Goal: Find contact information: Find contact information

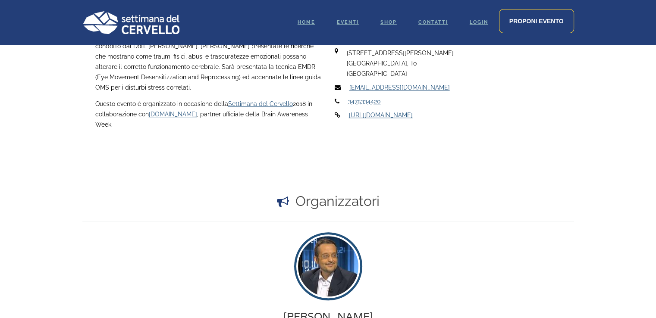
scroll to position [345, 0]
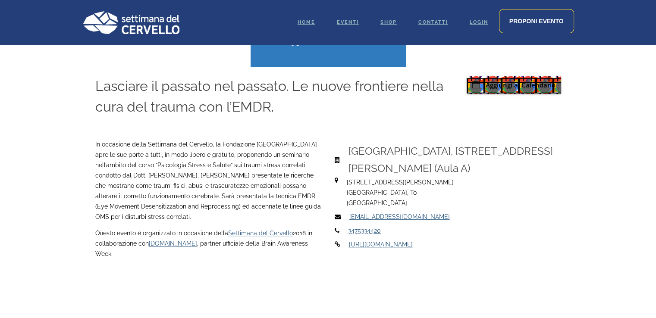
drag, startPoint x: 392, startPoint y: 229, endPoint x: 346, endPoint y: 218, distance: 47.4
click at [346, 218] on div "[GEOGRAPHIC_DATA], [STREET_ADDRESS][PERSON_NAME] (Aula A) [GEOGRAPHIC_DATA], To" at bounding box center [447, 194] width 239 height 110
copy div "[EMAIL_ADDRESS][DOMAIN_NAME] 3475334420"
click at [446, 233] on p "3475334420" at bounding box center [452, 230] width 209 height 10
click at [467, 221] on p "[EMAIL_ADDRESS][DOMAIN_NAME]" at bounding box center [453, 217] width 209 height 10
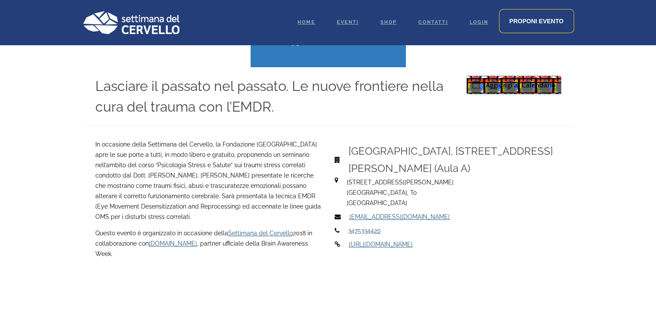
click at [462, 198] on p "[STREET_ADDRESS][PERSON_NAME]" at bounding box center [451, 192] width 209 height 31
drag, startPoint x: 403, startPoint y: 229, endPoint x: 347, endPoint y: 230, distance: 56.5
click at [347, 230] on span "3475334420" at bounding box center [448, 230] width 226 height 10
copy link "3475334420"
